Goal: Task Accomplishment & Management: Use online tool/utility

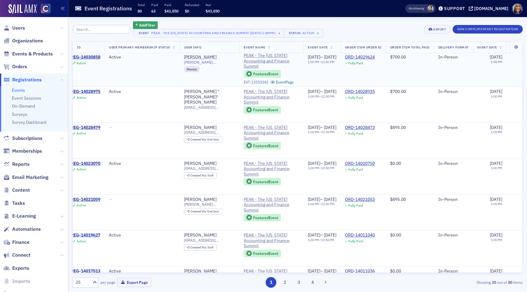
scroll to position [3, 0]
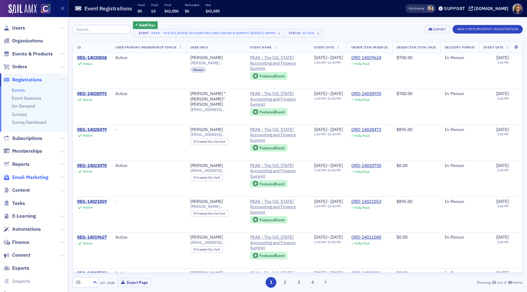
click at [32, 178] on span "Email Marketing" at bounding box center [30, 177] width 36 height 7
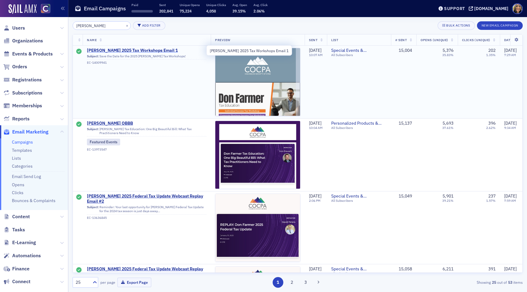
type input "[PERSON_NAME]"
click at [124, 50] on span "[PERSON_NAME] 2025 Tax Workshops Email 1" at bounding box center [147, 50] width 120 height 5
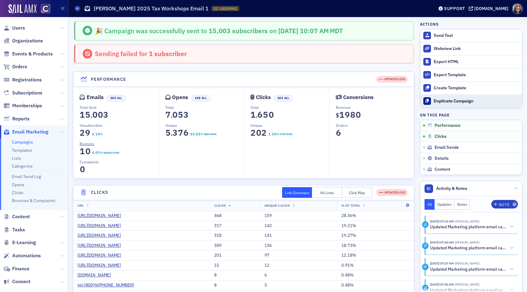
click at [446, 105] on button "Duplicate Campaign" at bounding box center [471, 101] width 102 height 13
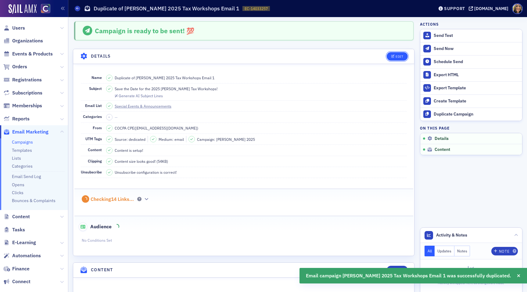
click at [396, 55] on div "Edit" at bounding box center [400, 56] width 8 height 3
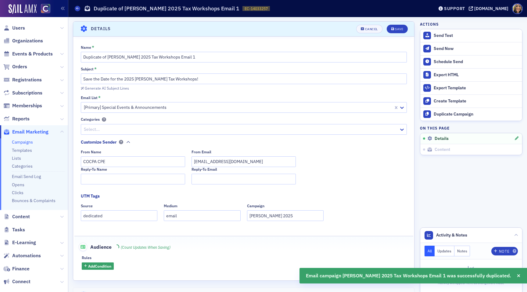
scroll to position [28, 0]
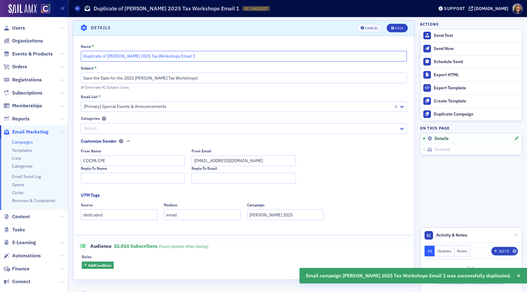
click at [196, 54] on input "Duplicate of Don Farmer 2025 Tax Workshops Email 1" at bounding box center [244, 56] width 326 height 11
drag, startPoint x: 103, startPoint y: 57, endPoint x: 66, endPoint y: 57, distance: 37.8
click at [66, 57] on div "Users Organizations Events & Products Orders Registrations Subscriptions Member…" at bounding box center [263, 146] width 527 height 292
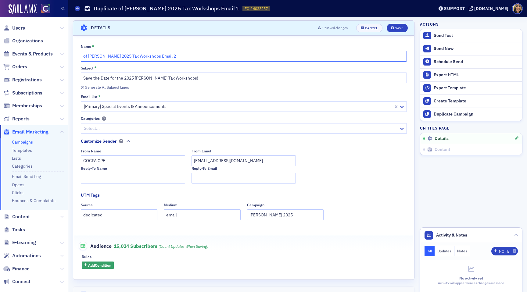
type input "of Don Farmer 2025 Tax Workshops Email 2"
drag, startPoint x: 124, startPoint y: 79, endPoint x: 75, endPoint y: 78, distance: 48.5
click at [75, 78] on div "Name * of Don Farmer 2025 Tax Workshops Email 2 Subject * Save the Date for the…" at bounding box center [243, 156] width 341 height 225
click at [135, 77] on input "Registration Open for 2025 Don Farmer Tax Workshops!" at bounding box center [244, 78] width 326 height 11
type input "Registration Open for 2025 Don Farmer Tax Workshops!"
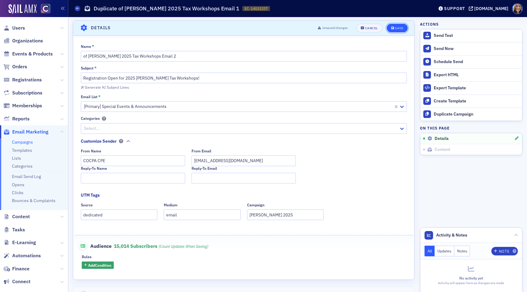
click at [402, 27] on div "Save" at bounding box center [399, 28] width 8 height 3
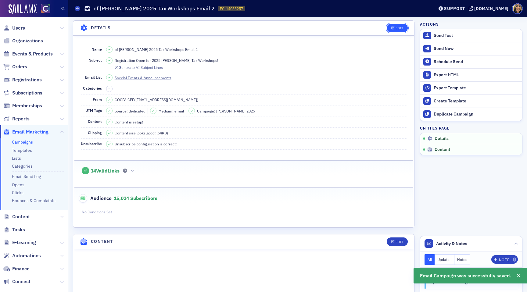
click at [391, 29] on icon "button" at bounding box center [393, 28] width 4 height 3
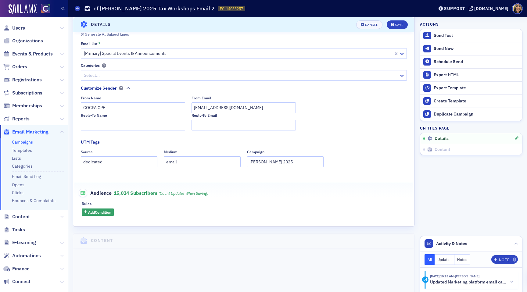
scroll to position [0, 0]
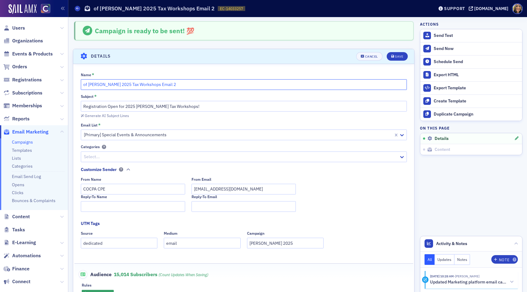
drag, startPoint x: 88, startPoint y: 86, endPoint x: 70, endPoint y: 86, distance: 18.0
type input "Don Farmer 2025 Tax Workshops Email 2"
click at [400, 58] on div "Save" at bounding box center [399, 56] width 8 height 3
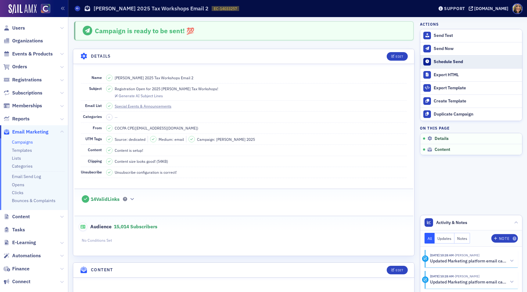
click at [456, 61] on div "Schedule Send" at bounding box center [476, 61] width 85 height 5
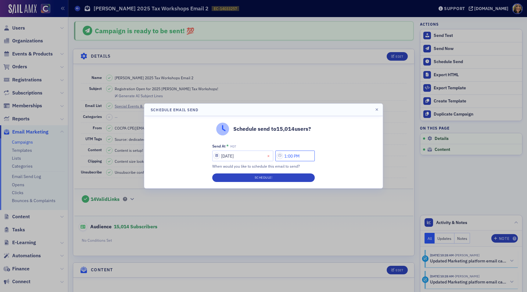
drag, startPoint x: 290, startPoint y: 156, endPoint x: 275, endPoint y: 156, distance: 14.9
click at [275, 156] on div "09/22/2025 1:00 PM" at bounding box center [263, 156] width 102 height 11
type input "11:00 PM"
click at [285, 177] on button "Schedule!" at bounding box center [263, 178] width 102 height 9
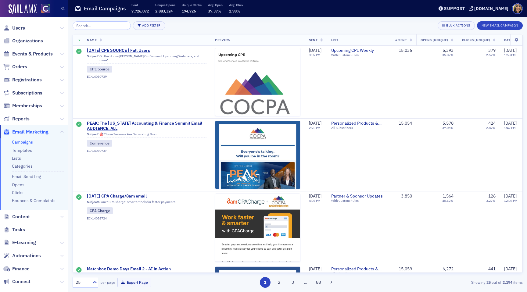
scroll to position [48, 0]
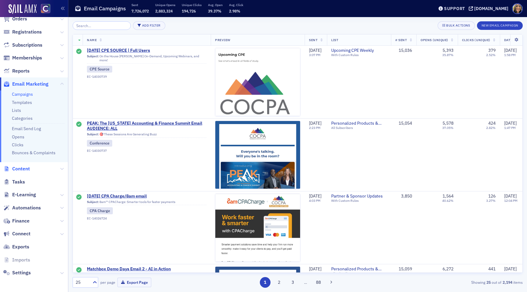
click at [20, 171] on span "Content" at bounding box center [21, 169] width 18 height 7
click at [23, 170] on span "Content" at bounding box center [21, 169] width 18 height 7
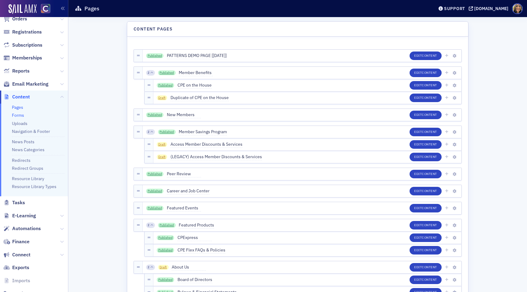
click at [22, 117] on link "Forms" at bounding box center [18, 115] width 12 height 5
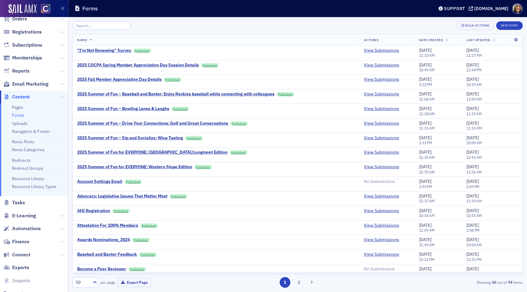
click at [100, 22] on input "search" at bounding box center [102, 25] width 58 height 9
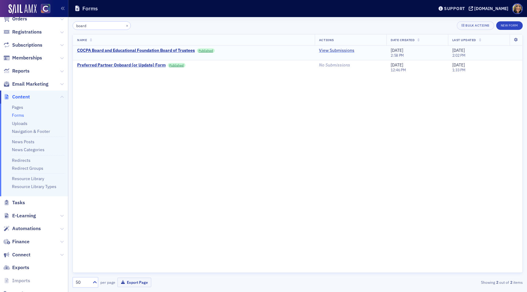
type input "board"
click at [327, 50] on link "View Submissions" at bounding box center [336, 50] width 35 height 5
